Goal: Communication & Community: Answer question/provide support

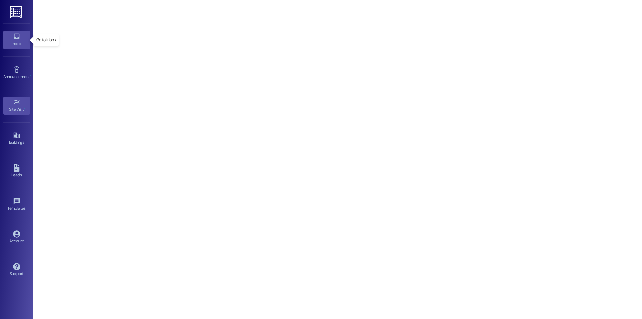
click at [17, 49] on link "Inbox" at bounding box center [16, 40] width 27 height 18
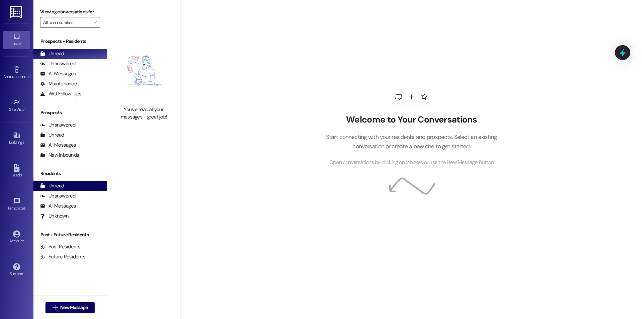
click at [84, 188] on div "Unread (0)" at bounding box center [69, 186] width 73 height 10
click at [53, 52] on div "Unread" at bounding box center [52, 53] width 24 height 7
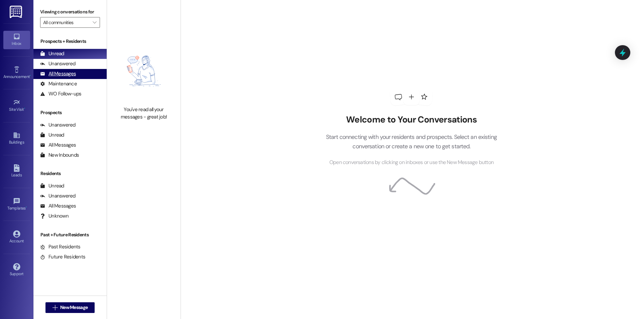
click at [68, 72] on div "All Messages" at bounding box center [58, 73] width 36 height 7
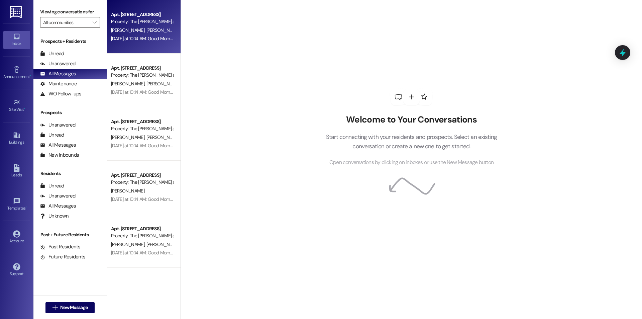
click at [146, 46] on div "Apt. [STREET_ADDRESS] Property: The Winston at [GEOGRAPHIC_DATA] [PERSON_NAME] …" at bounding box center [144, 26] width 74 height 53
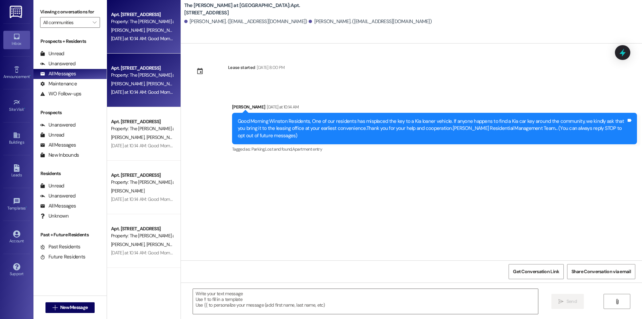
click at [114, 80] on div "[PERSON_NAME] [PERSON_NAME]" at bounding box center [141, 84] width 63 height 8
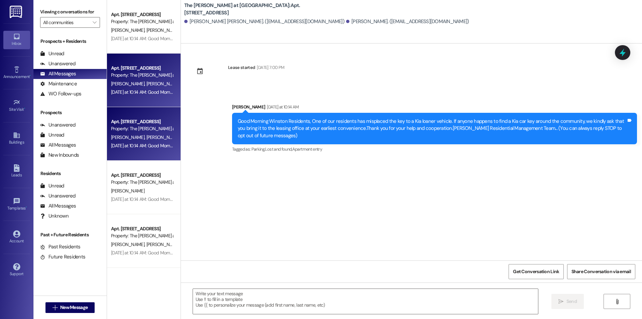
click at [130, 124] on div "Apt. [STREET_ADDRESS]" at bounding box center [142, 121] width 62 height 7
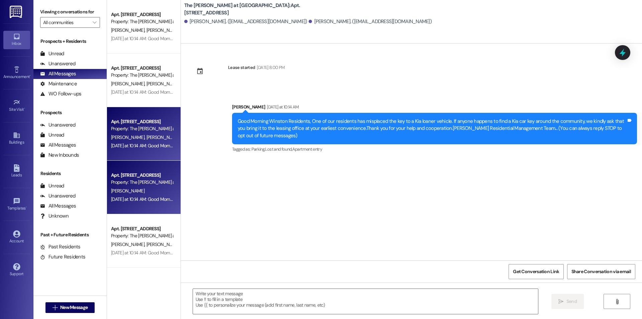
click at [146, 174] on div "Apt. [STREET_ADDRESS]" at bounding box center [142, 175] width 62 height 7
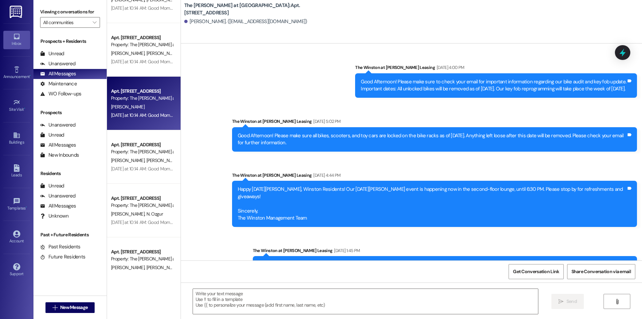
scroll to position [908, 0]
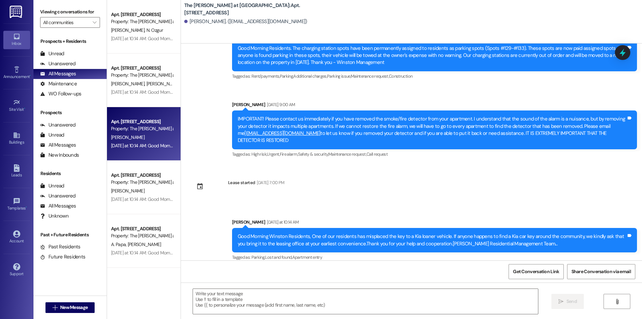
click at [142, 146] on div "[DATE] at 10:14 AM: Good Morning Winston Residents, One of our residents has mi…" at bounding box center [510, 145] width 799 height 6
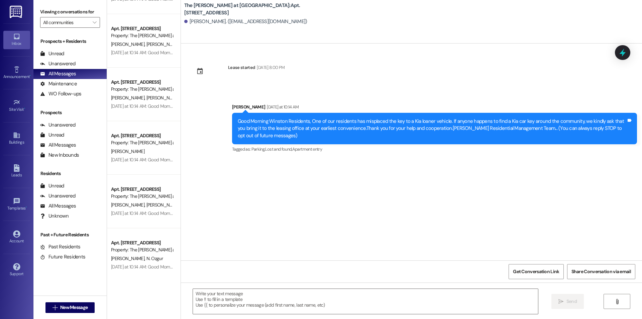
scroll to position [0, 0]
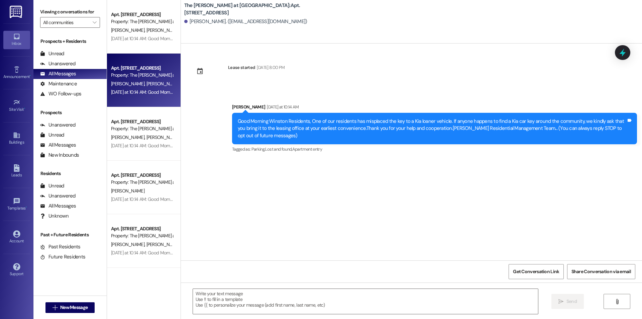
click at [138, 58] on div "Apt. [STREET_ADDRESS] Property: The Winston at [GEOGRAPHIC_DATA] [PERSON_NAME] …" at bounding box center [144, 79] width 74 height 53
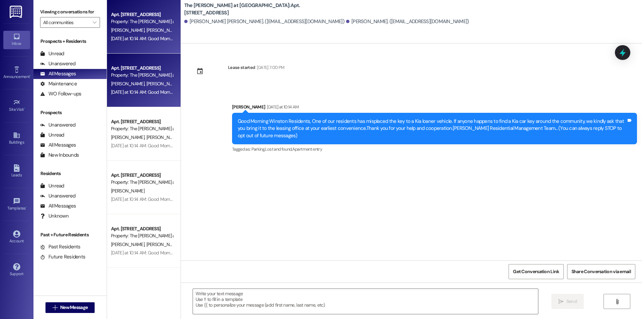
click at [146, 32] on span "[PERSON_NAME]" at bounding box center [162, 30] width 33 height 6
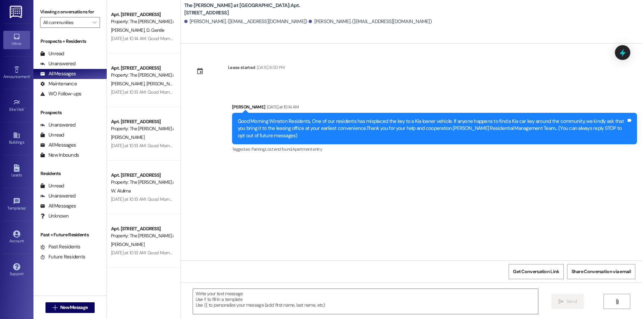
scroll to position [1036, 0]
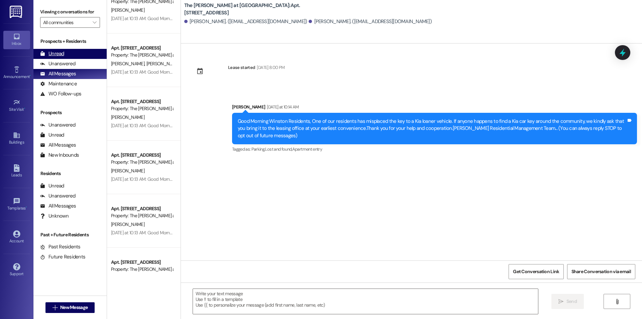
click at [66, 51] on div "Unread (0)" at bounding box center [69, 54] width 73 height 10
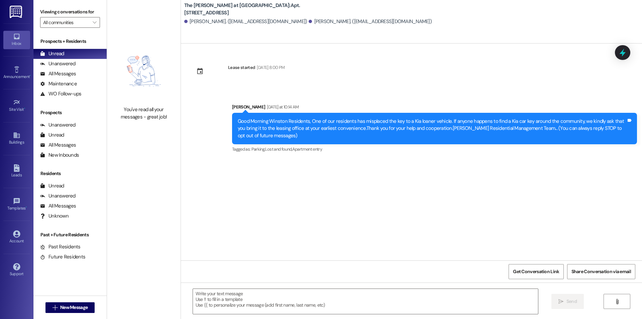
click at [372, 84] on div "Lease started [DATE] 8:00 PM Announcement, sent via SMS [PERSON_NAME] [DATE] at…" at bounding box center [411, 151] width 461 height 217
